Goal: Find specific fact: Find specific fact

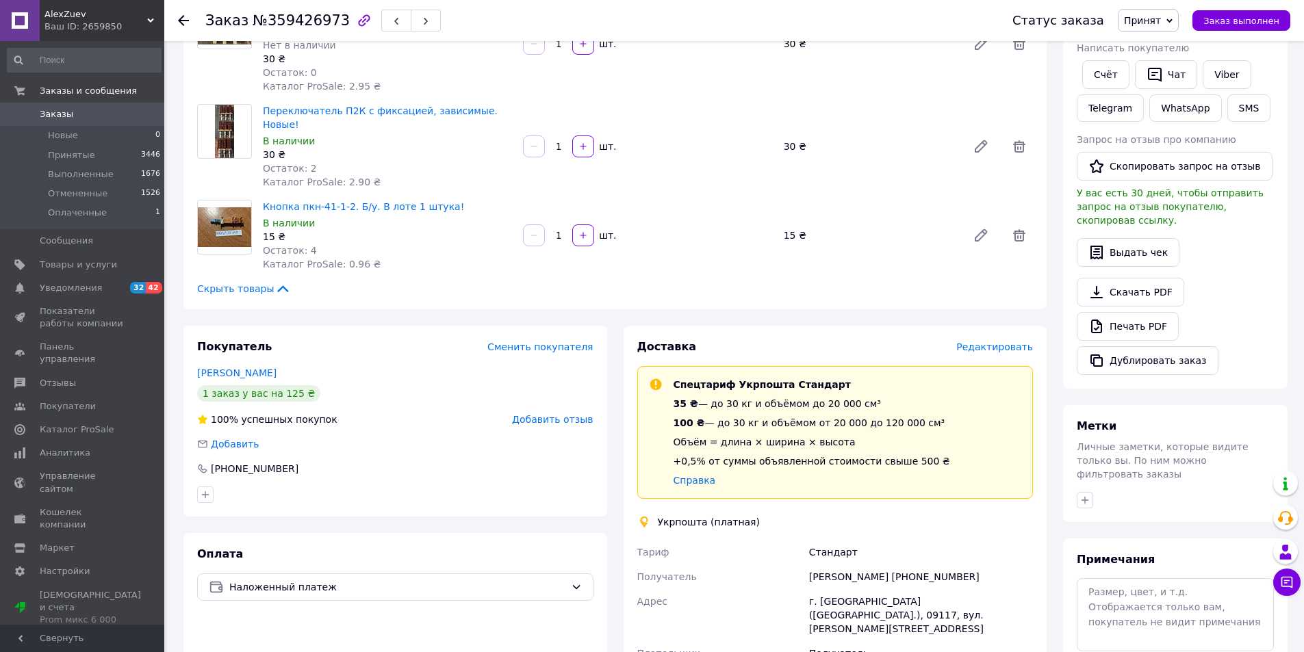
scroll to position [411, 0]
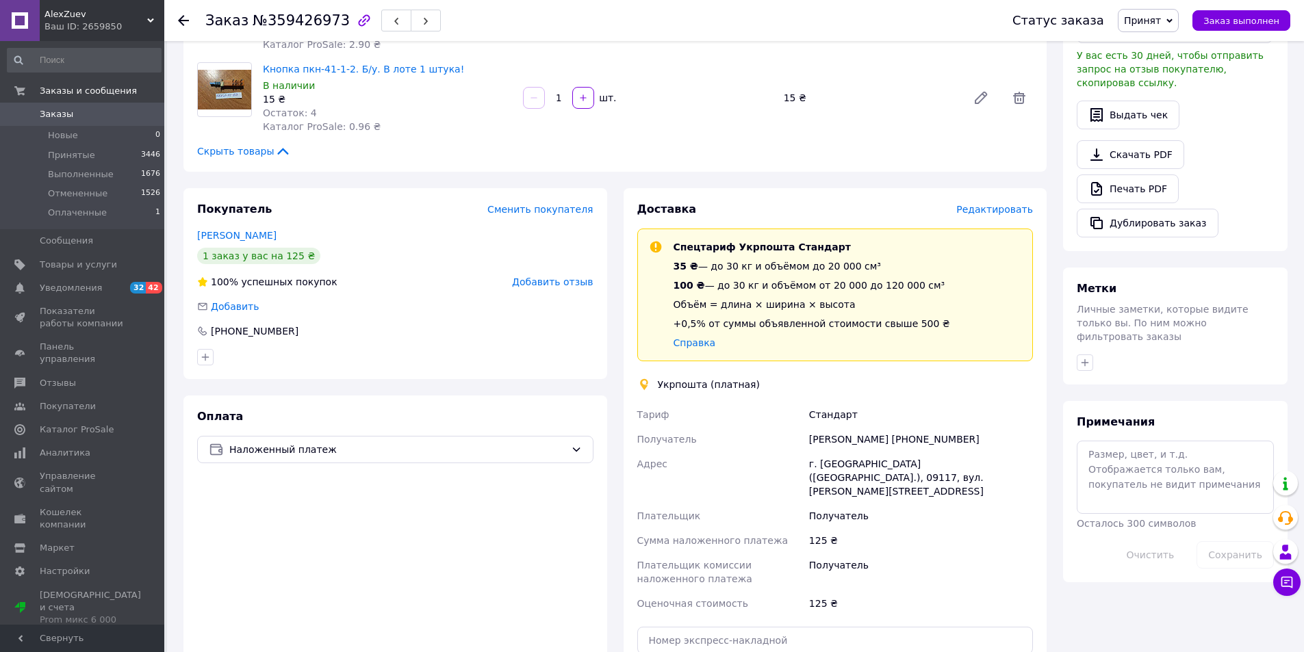
click at [853, 427] on div "[PERSON_NAME] [PHONE_NUMBER]" at bounding box center [920, 439] width 229 height 25
copy div "[PERSON_NAME]"
click at [820, 427] on div "[PERSON_NAME] [PHONE_NUMBER]" at bounding box center [920, 439] width 229 height 25
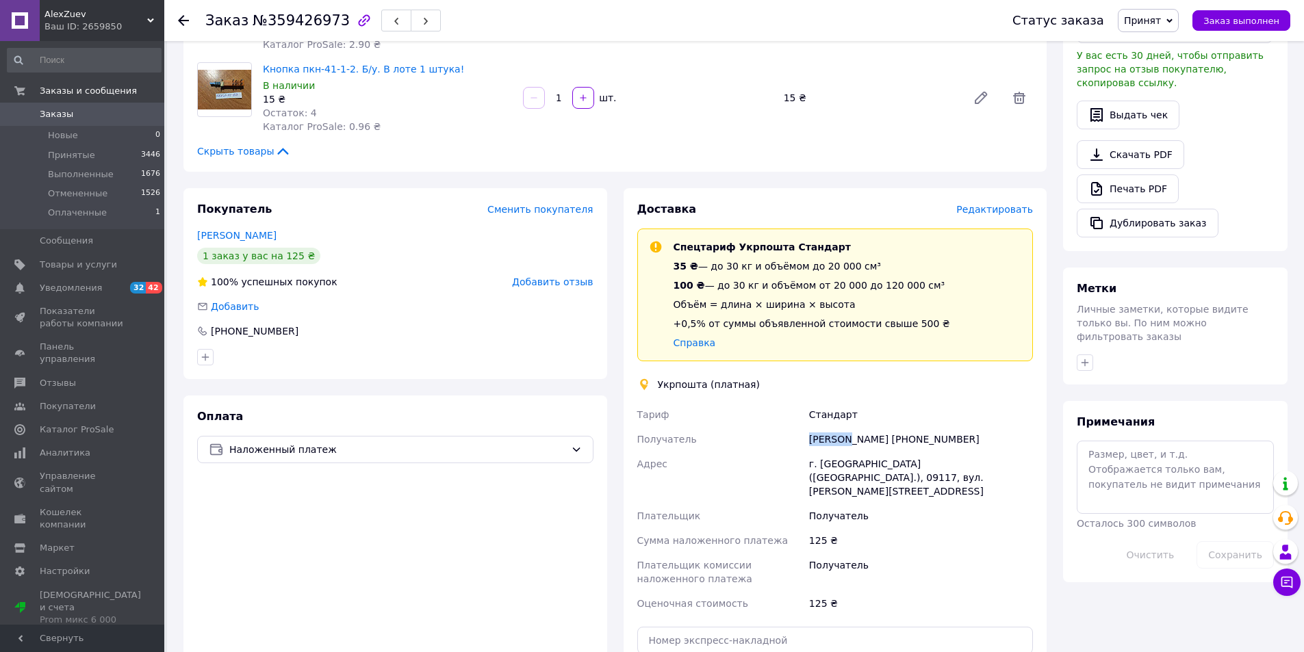
copy div "[PERSON_NAME]"
drag, startPoint x: 935, startPoint y: 402, endPoint x: 896, endPoint y: 402, distance: 39.0
click at [896, 427] on div "[PERSON_NAME] [PHONE_NUMBER]" at bounding box center [920, 439] width 229 height 25
copy div "0674978677"
click at [972, 452] on div "г. [GEOGRAPHIC_DATA] ([GEOGRAPHIC_DATA].), 09117, вул. [PERSON_NAME][STREET_ADD…" at bounding box center [920, 478] width 229 height 52
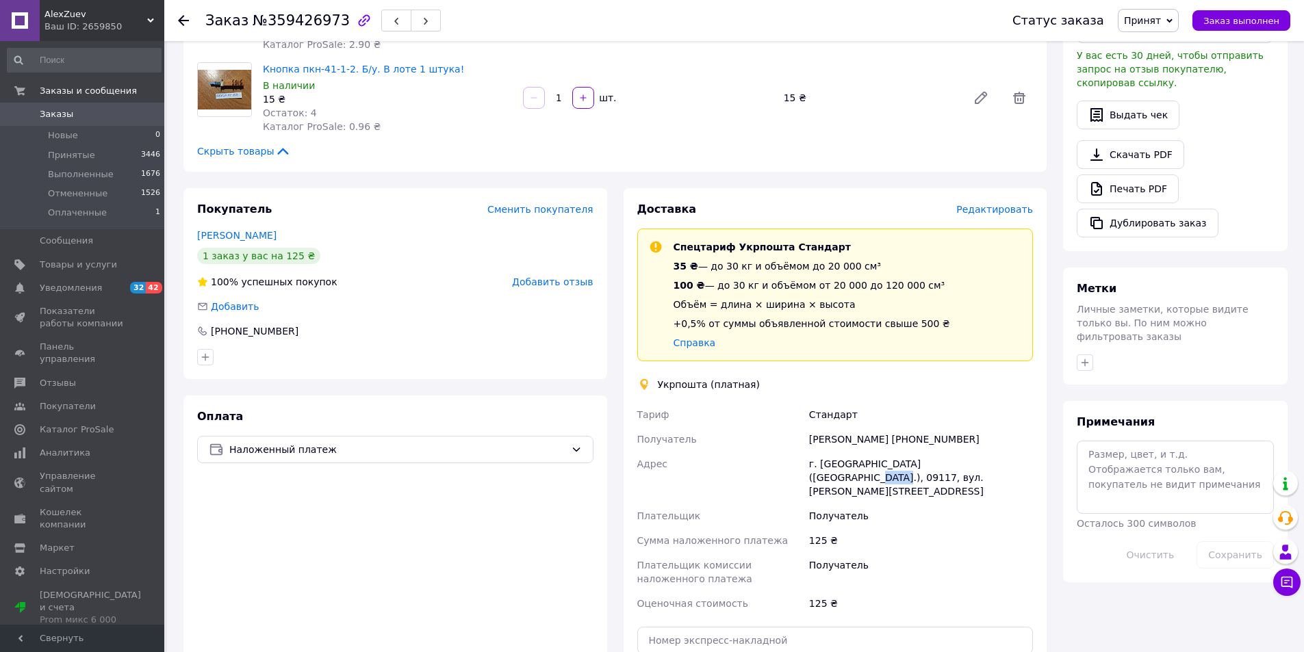
click at [972, 452] on div "г. [GEOGRAPHIC_DATA] ([GEOGRAPHIC_DATA].), 09117, вул. [PERSON_NAME][STREET_ADD…" at bounding box center [920, 478] width 229 height 52
copy div "09117"
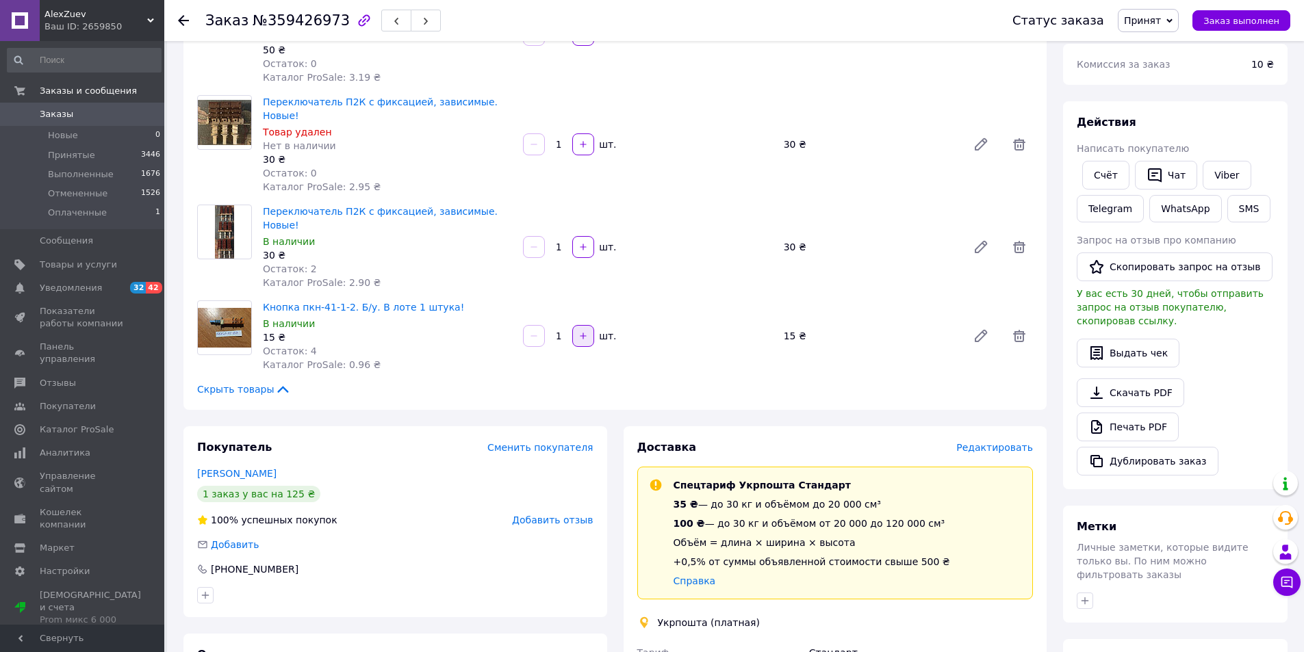
scroll to position [133, 0]
